Goal: Navigation & Orientation: Understand site structure

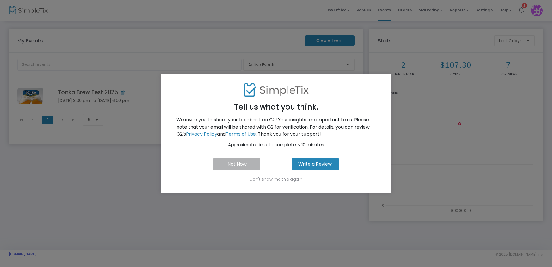
click at [246, 164] on button "Not Now" at bounding box center [236, 164] width 47 height 13
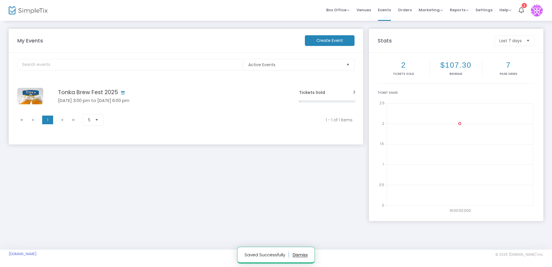
click at [536, 12] on img at bounding box center [537, 11] width 12 height 12
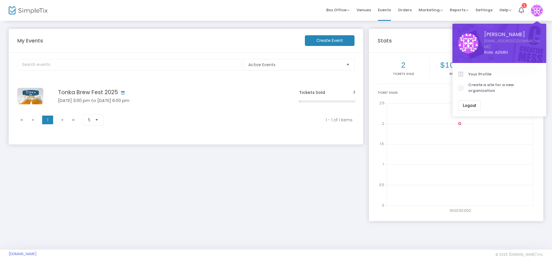
click at [62, 120] on kendo-pager-next-buttons at bounding box center [68, 120] width 22 height 9
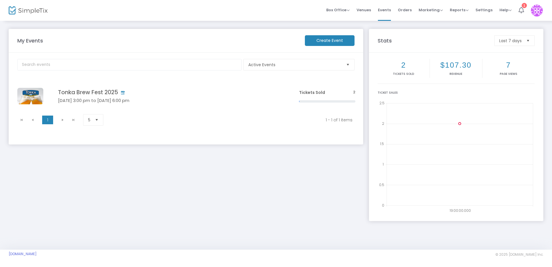
click at [523, 11] on icon at bounding box center [521, 10] width 5 height 6
